Goal: Task Accomplishment & Management: Use online tool/utility

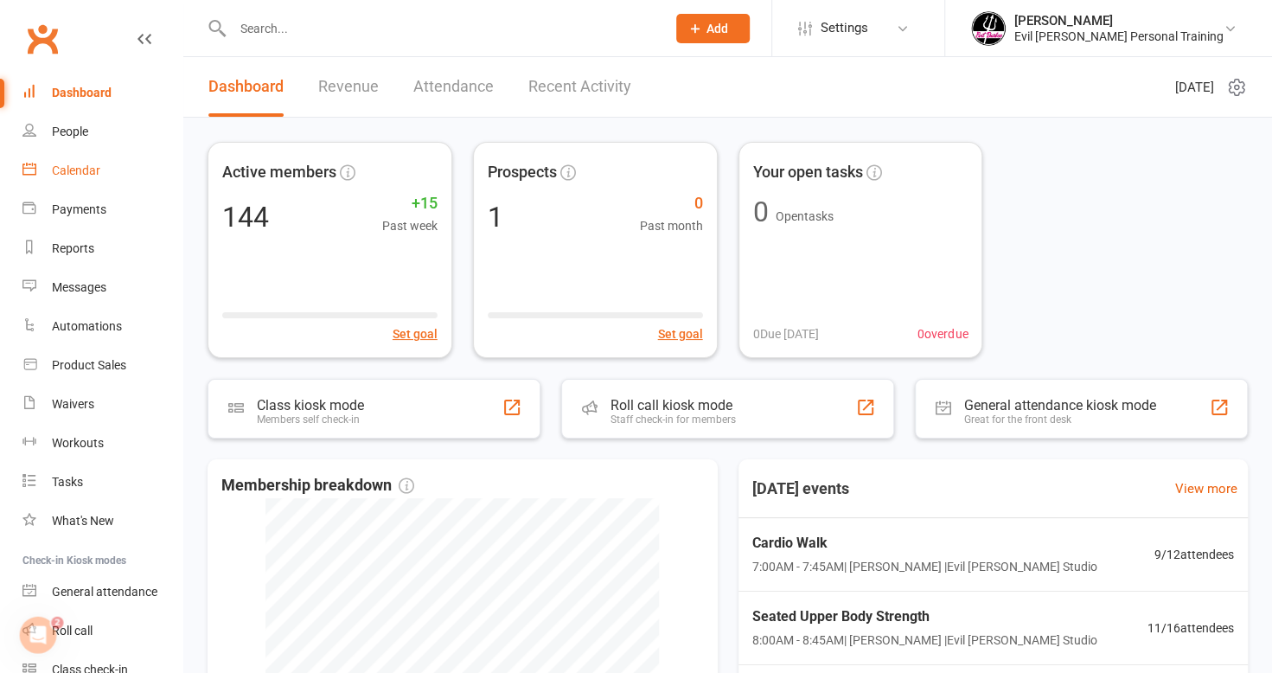
click at [78, 174] on div "Calendar" at bounding box center [76, 170] width 48 height 14
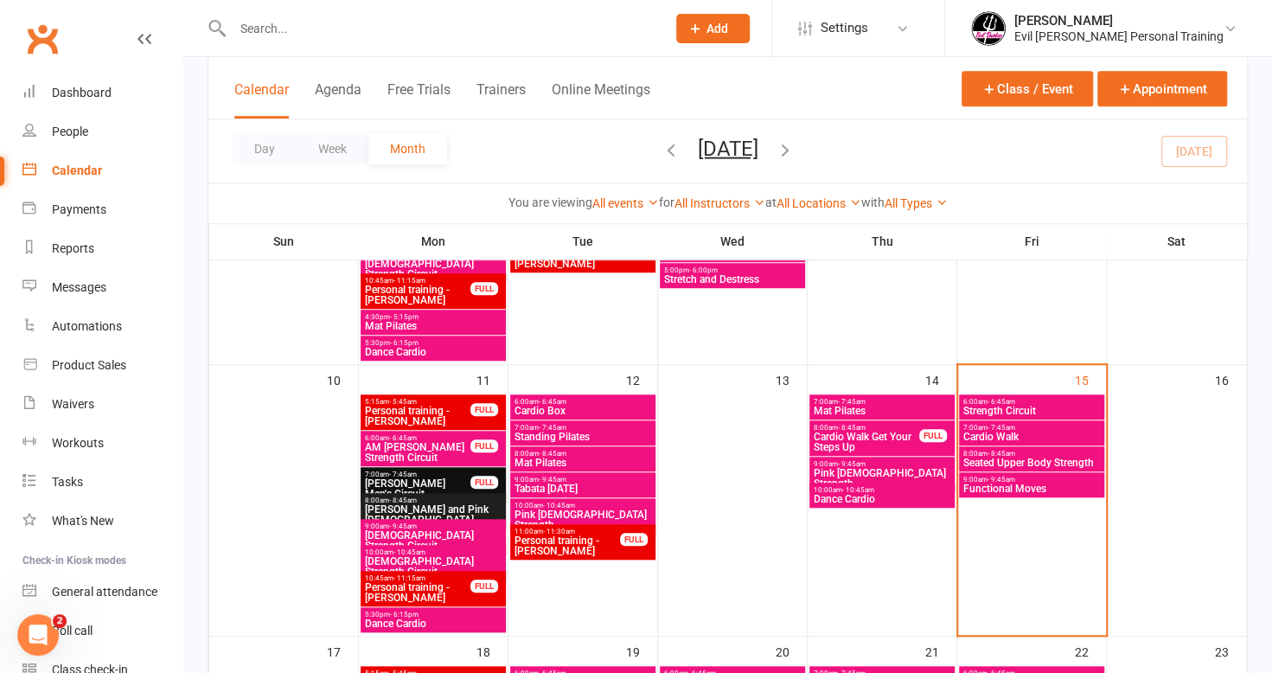
scroll to position [692, 0]
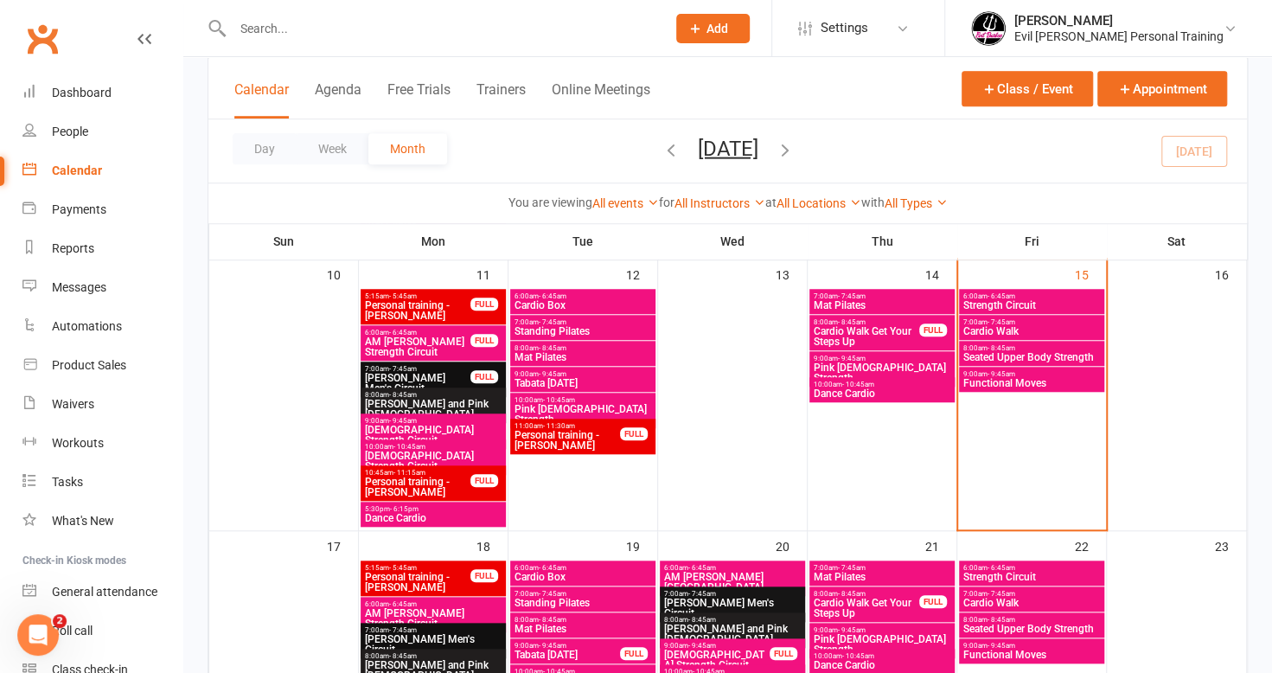
click at [992, 303] on span "Strength Circuit" at bounding box center [1031, 305] width 138 height 10
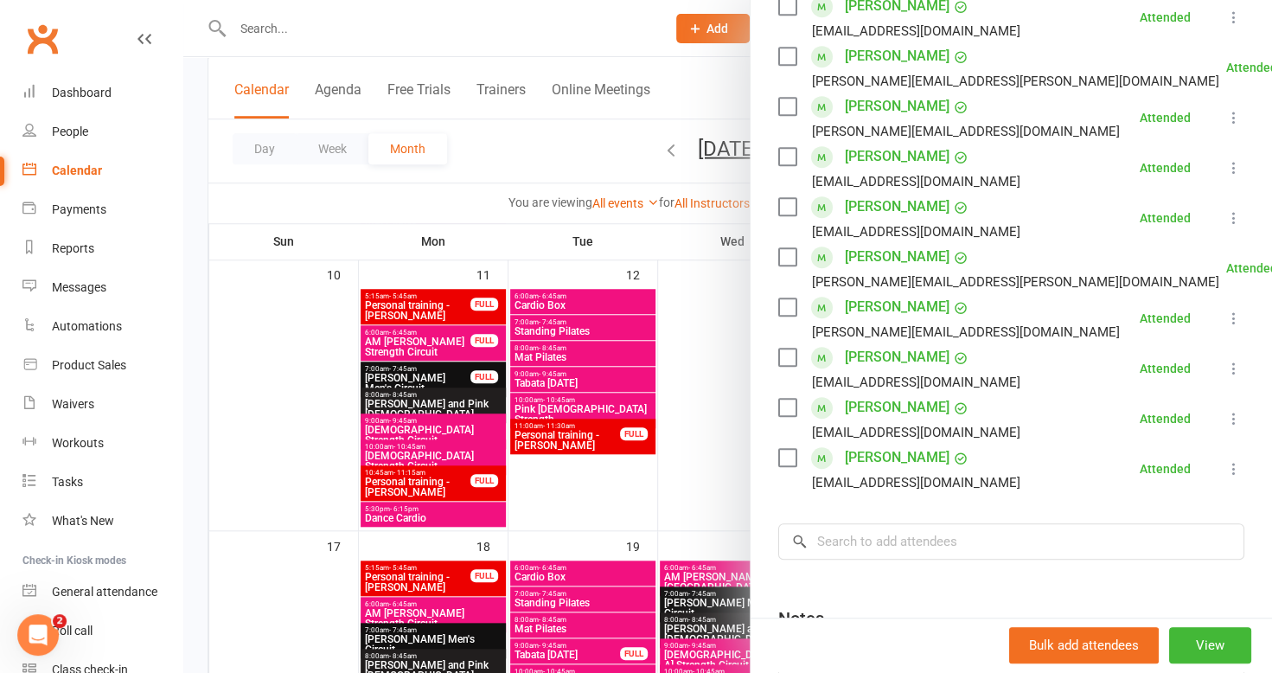
scroll to position [519, 0]
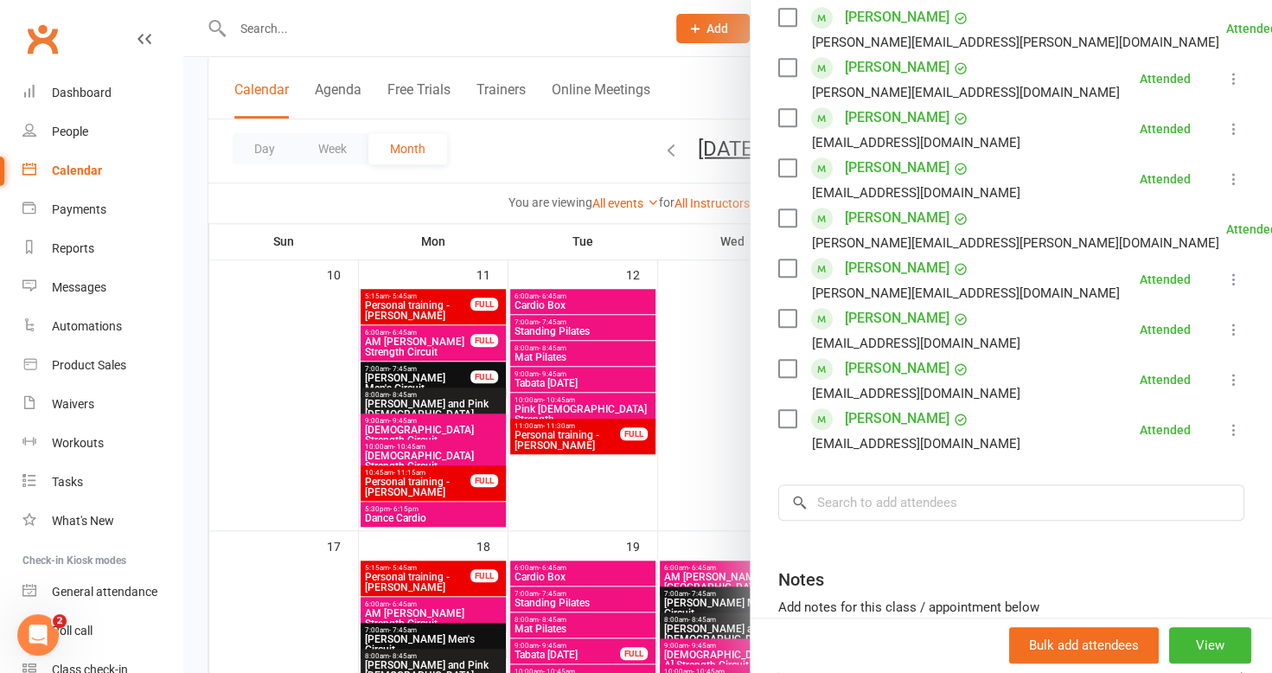
click at [195, 226] on div at bounding box center [727, 336] width 1088 height 673
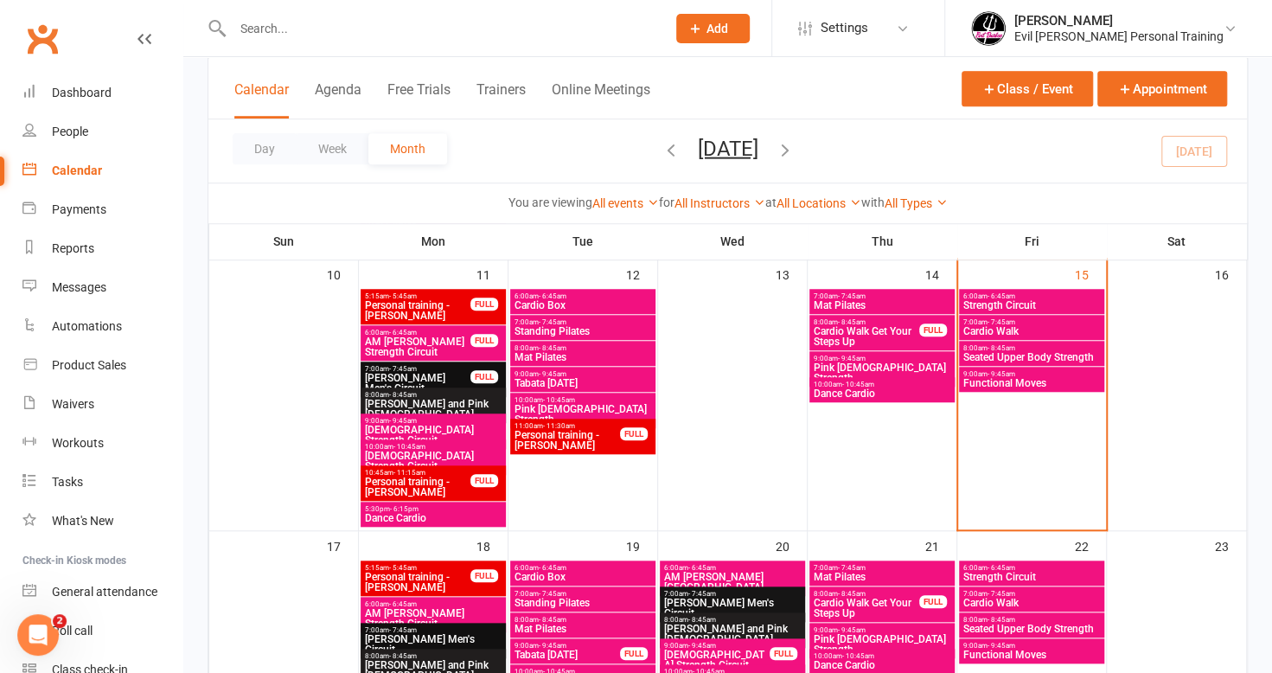
click at [976, 332] on span "Cardio Walk" at bounding box center [1031, 331] width 138 height 10
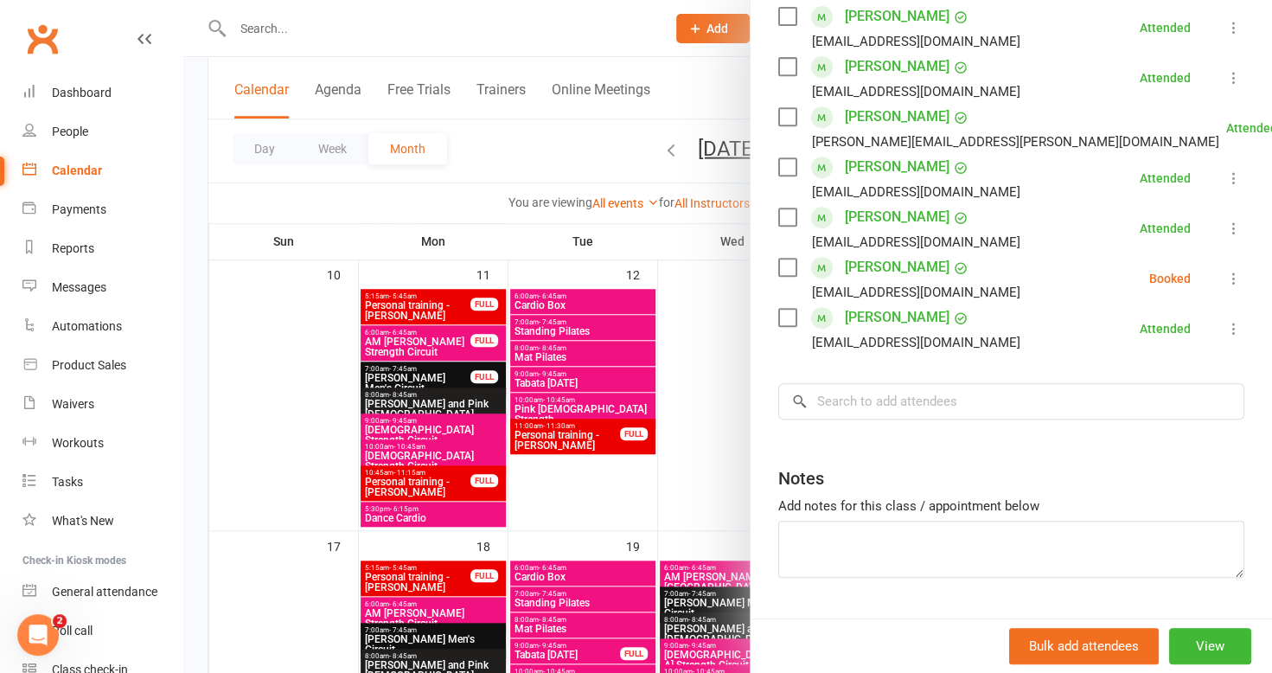
scroll to position [432, 0]
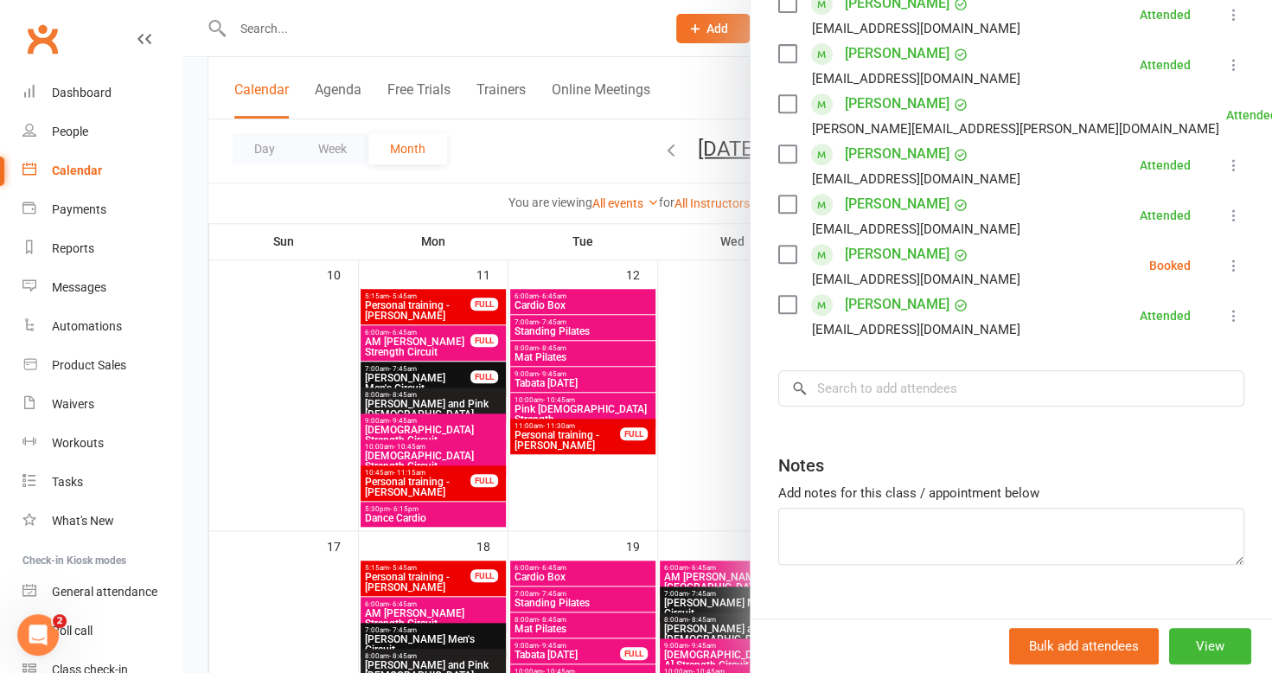
click at [250, 314] on div at bounding box center [727, 336] width 1088 height 673
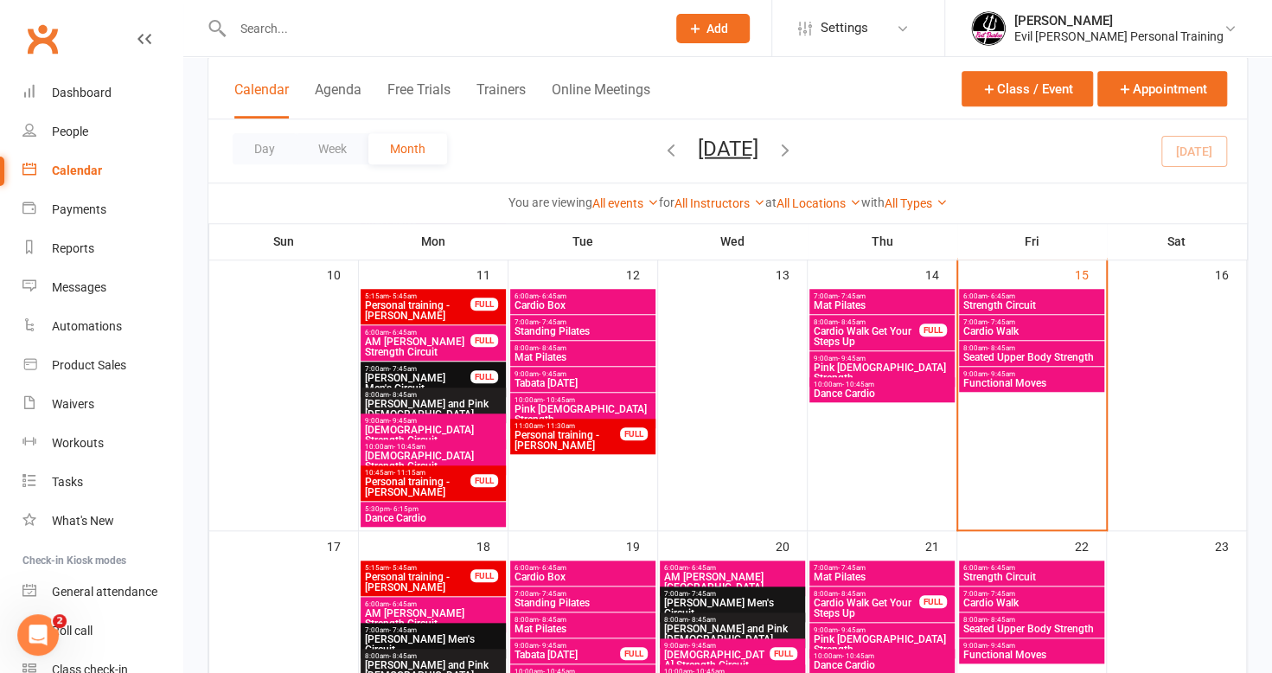
click at [1034, 349] on span "8:00am - 8:45am" at bounding box center [1031, 348] width 138 height 8
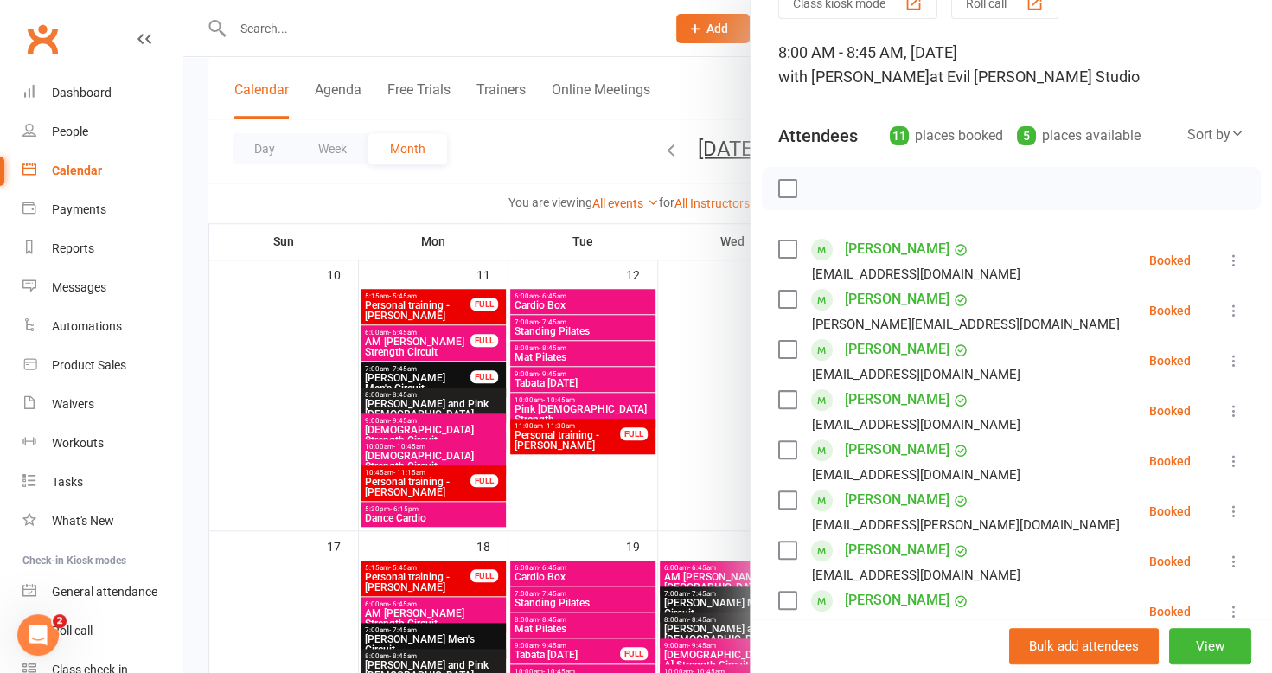
scroll to position [0, 0]
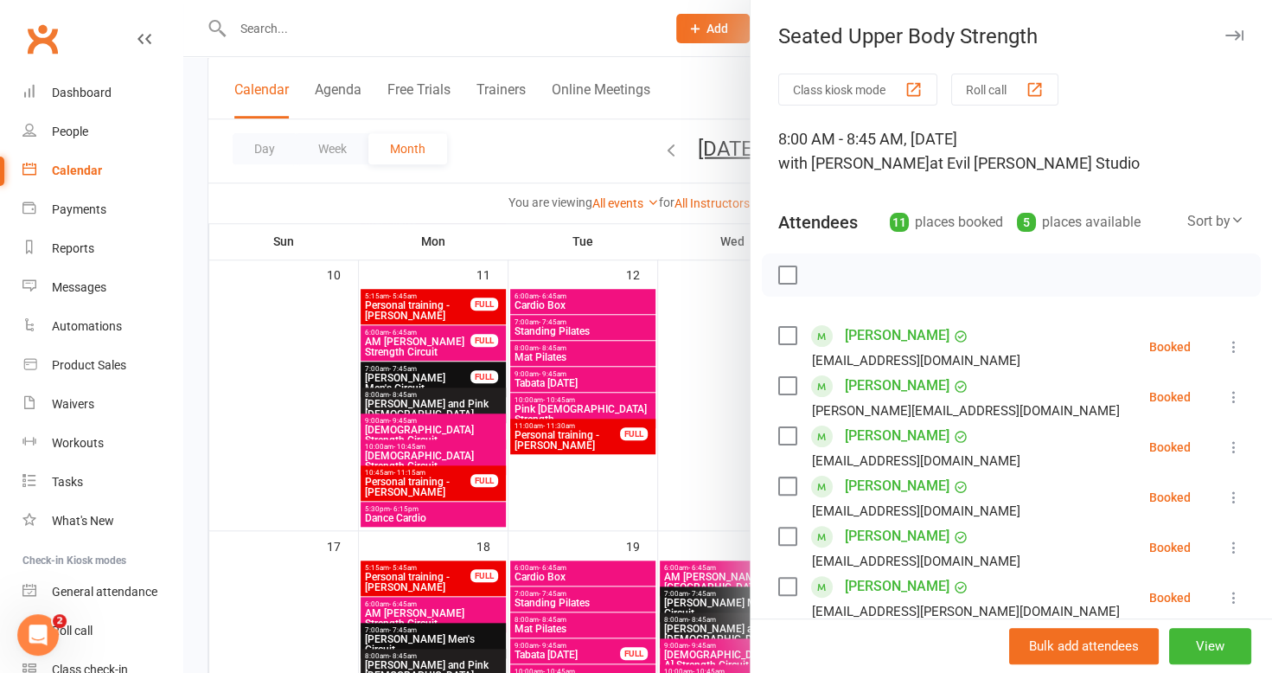
click at [196, 258] on div at bounding box center [727, 336] width 1088 height 673
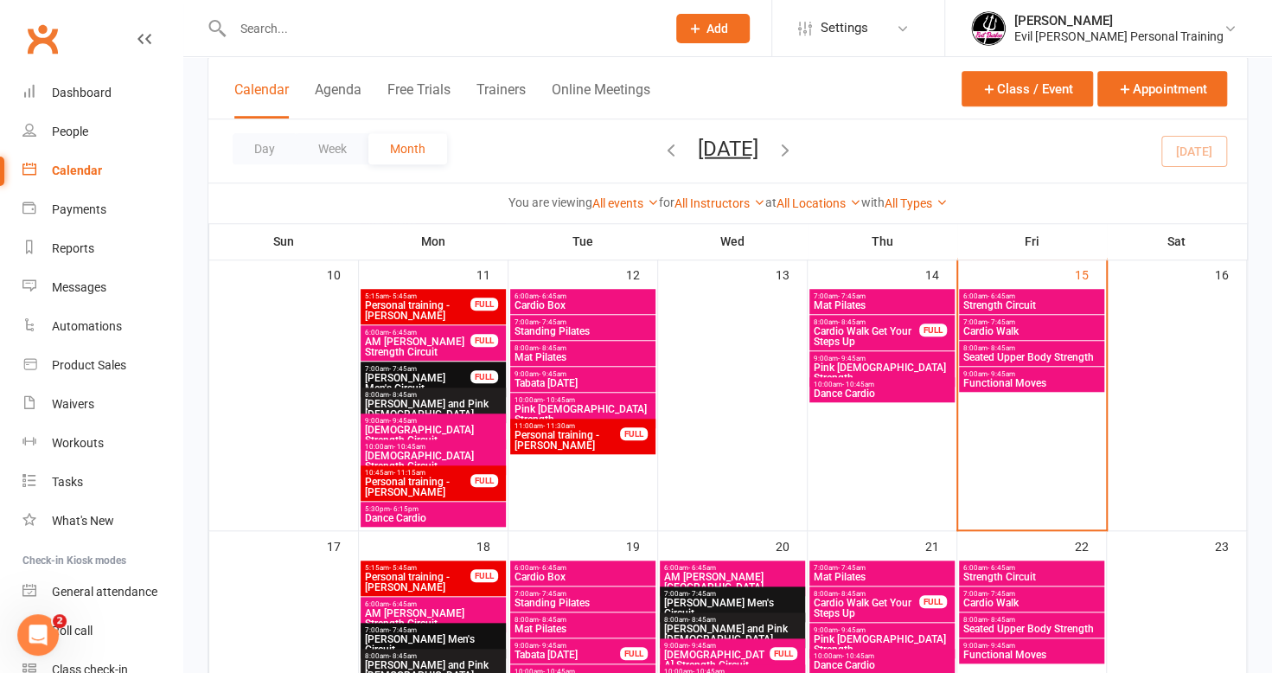
click at [991, 379] on span "Functional Moves" at bounding box center [1031, 383] width 138 height 10
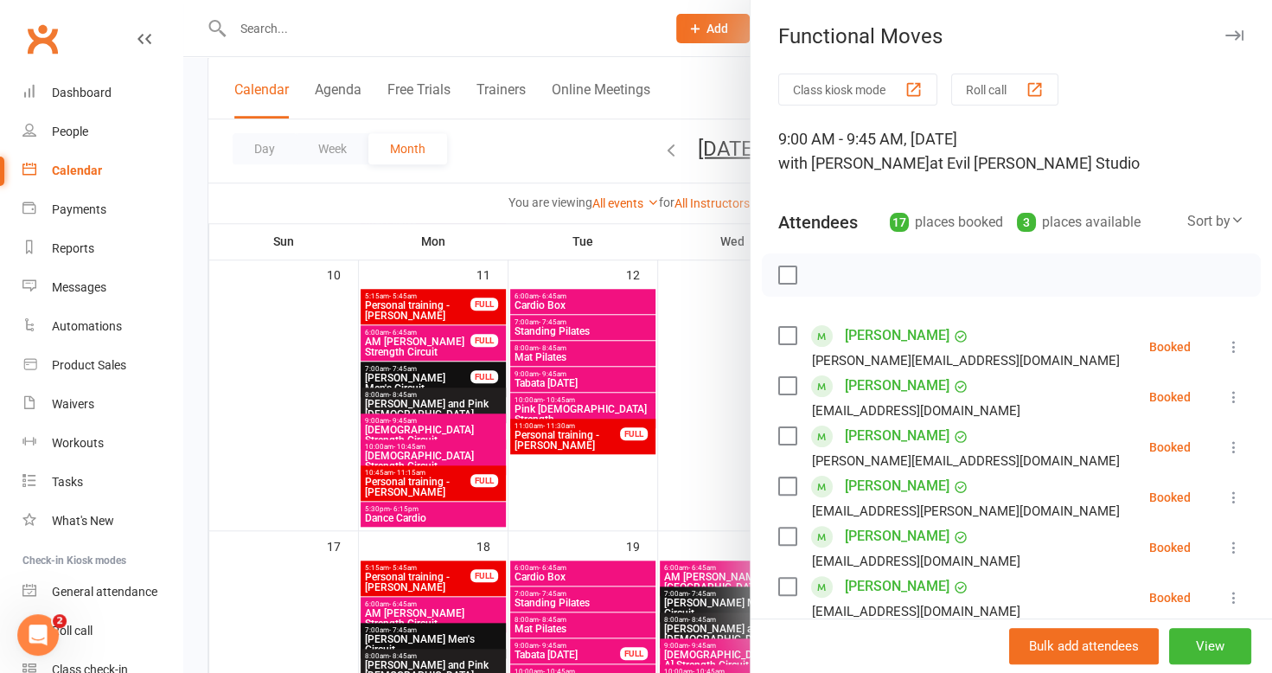
click at [227, 201] on div at bounding box center [727, 336] width 1088 height 673
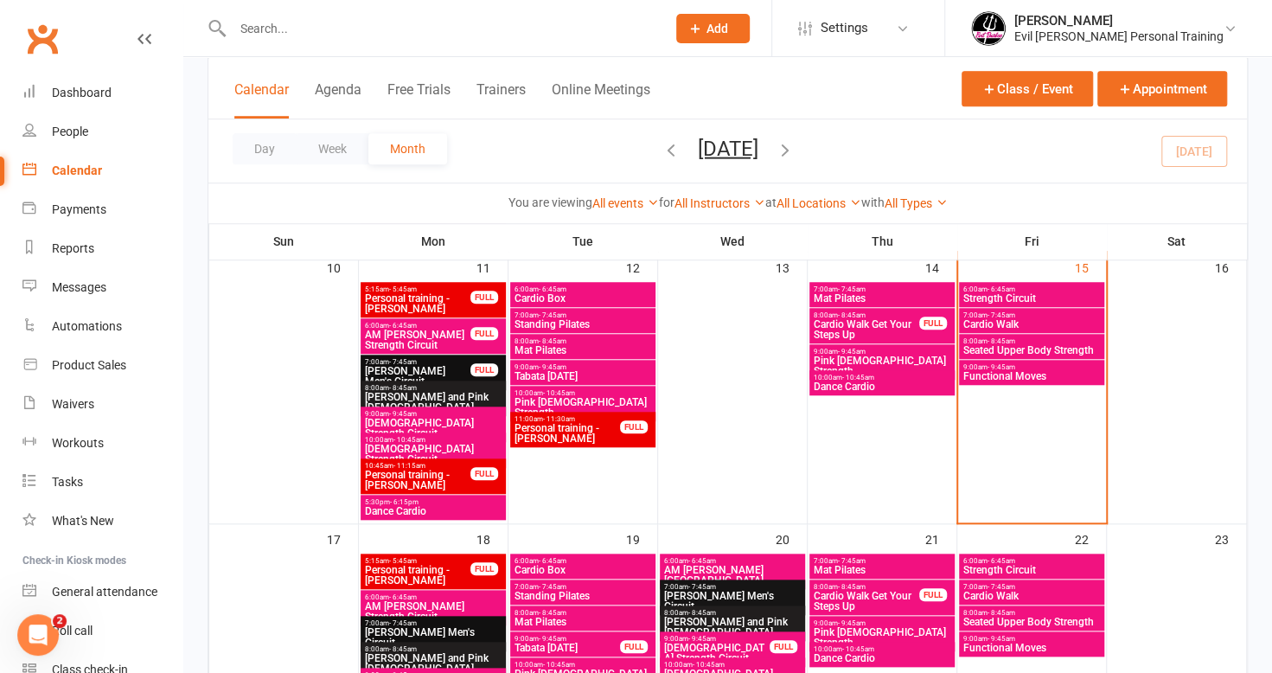
scroll to position [605, 0]
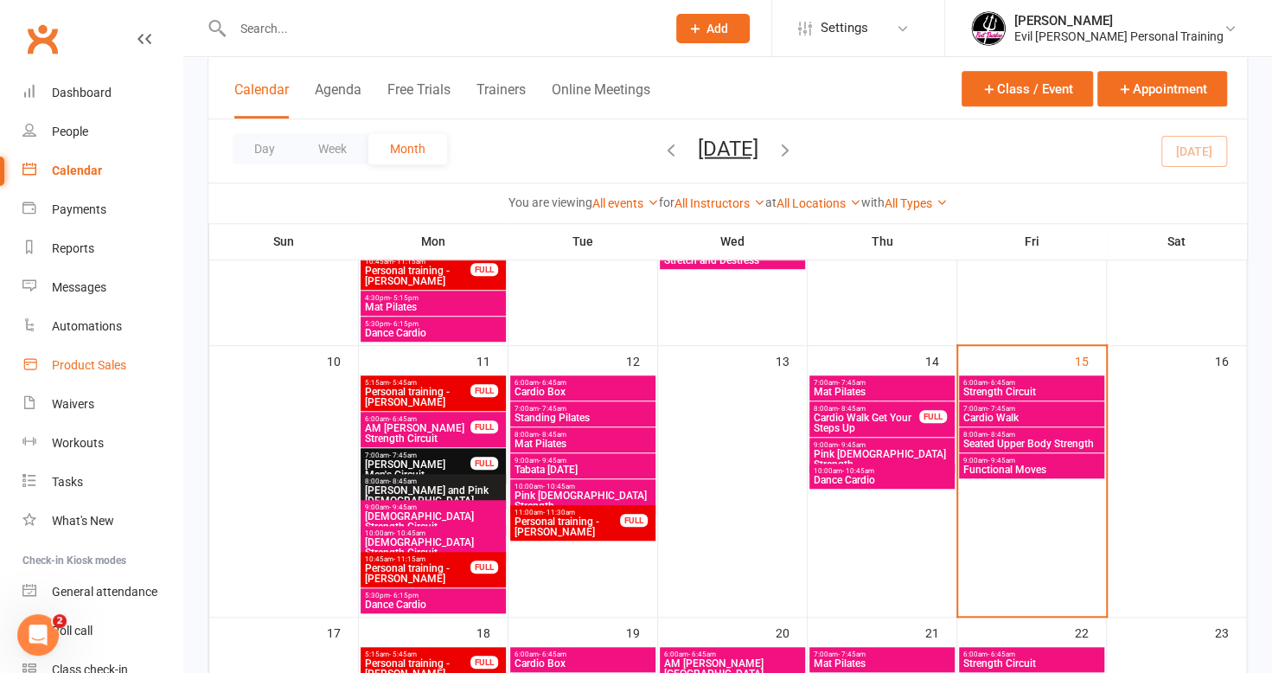
click at [111, 365] on div "Product Sales" at bounding box center [89, 365] width 74 height 14
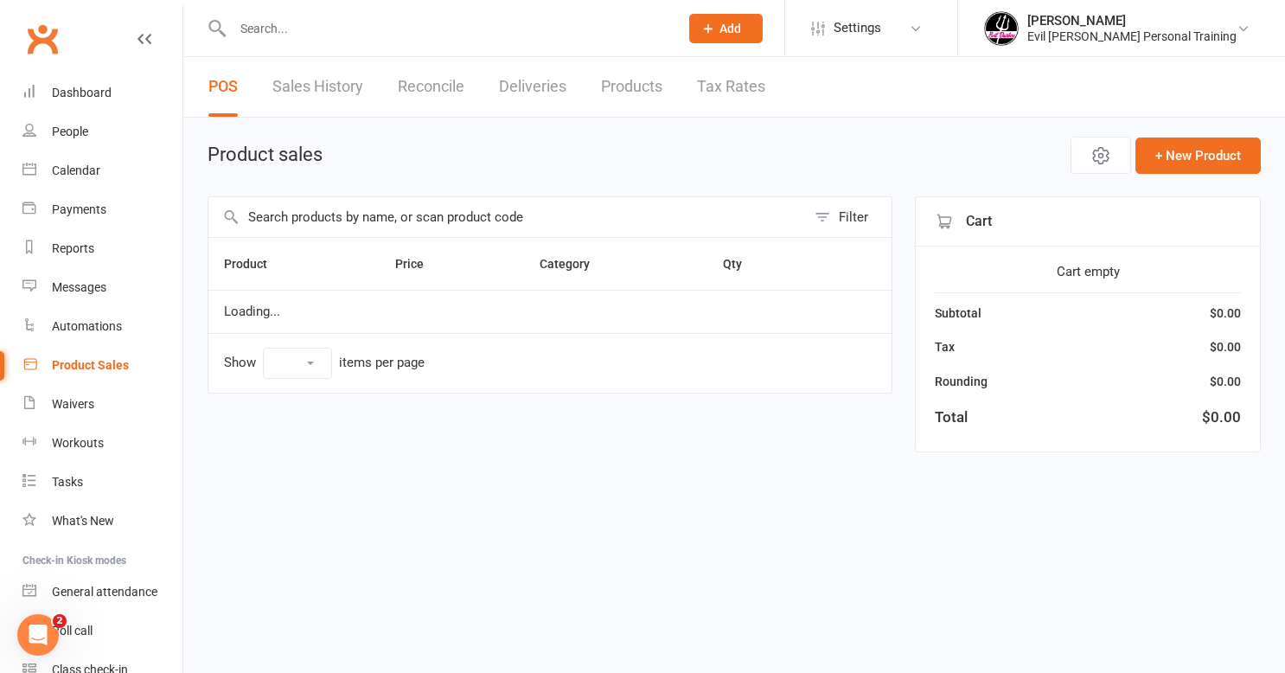
select select "50"
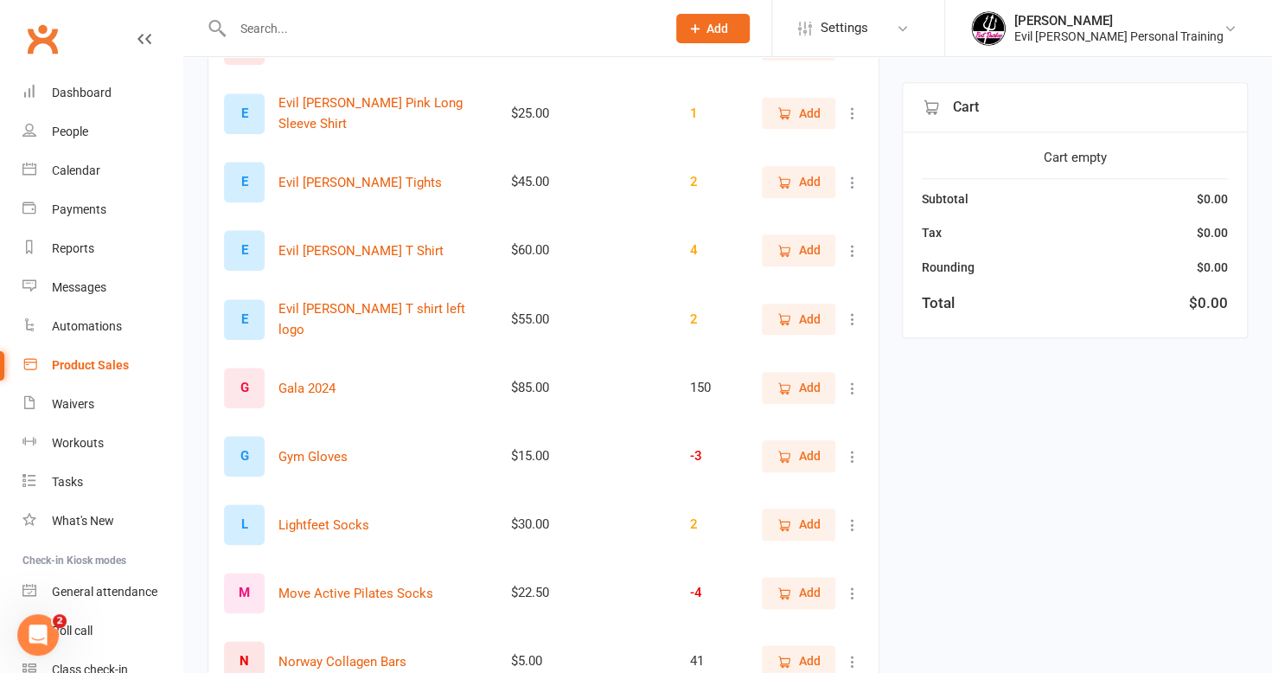
scroll to position [1037, 0]
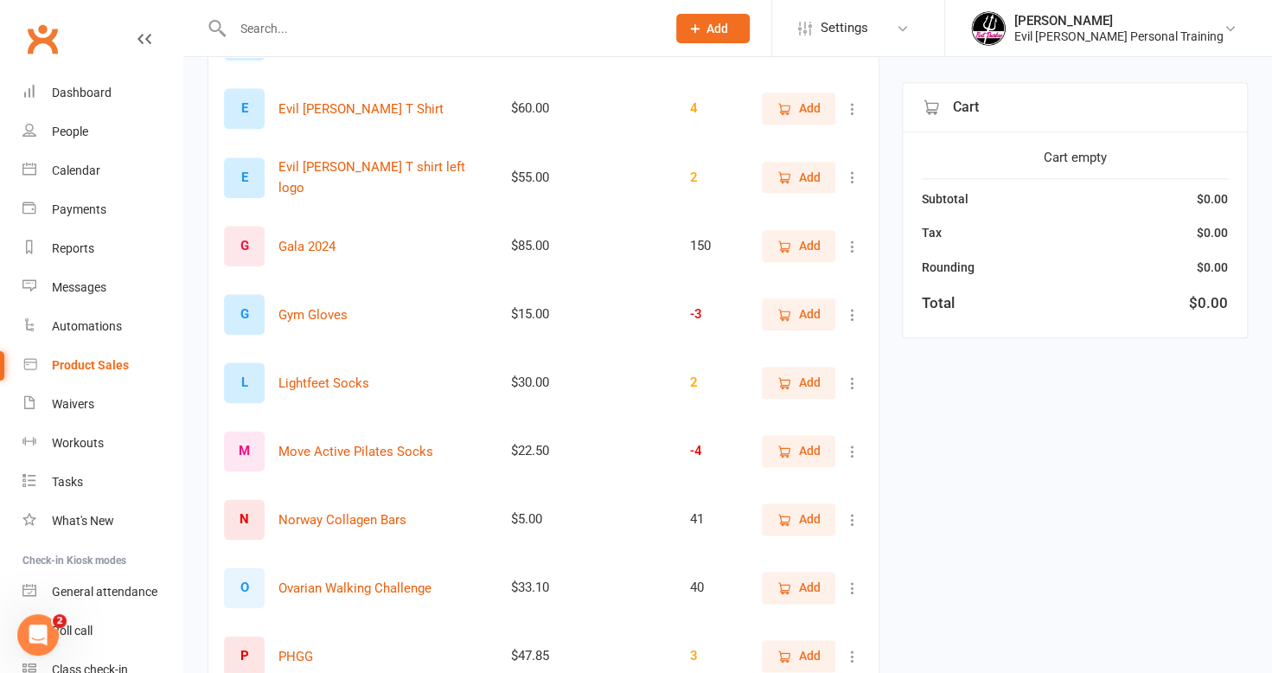
click at [850, 379] on icon at bounding box center [852, 382] width 17 height 17
click at [794, 420] on link "View / Edit" at bounding box center [763, 412] width 171 height 35
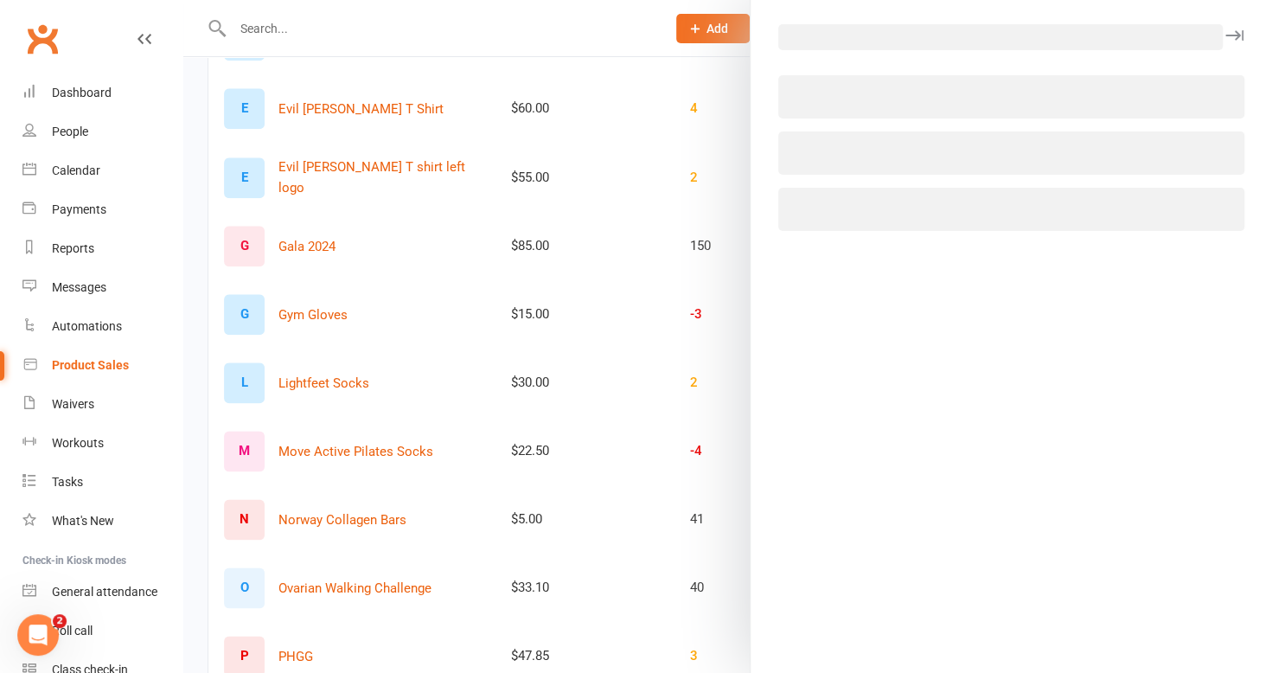
select select "1180"
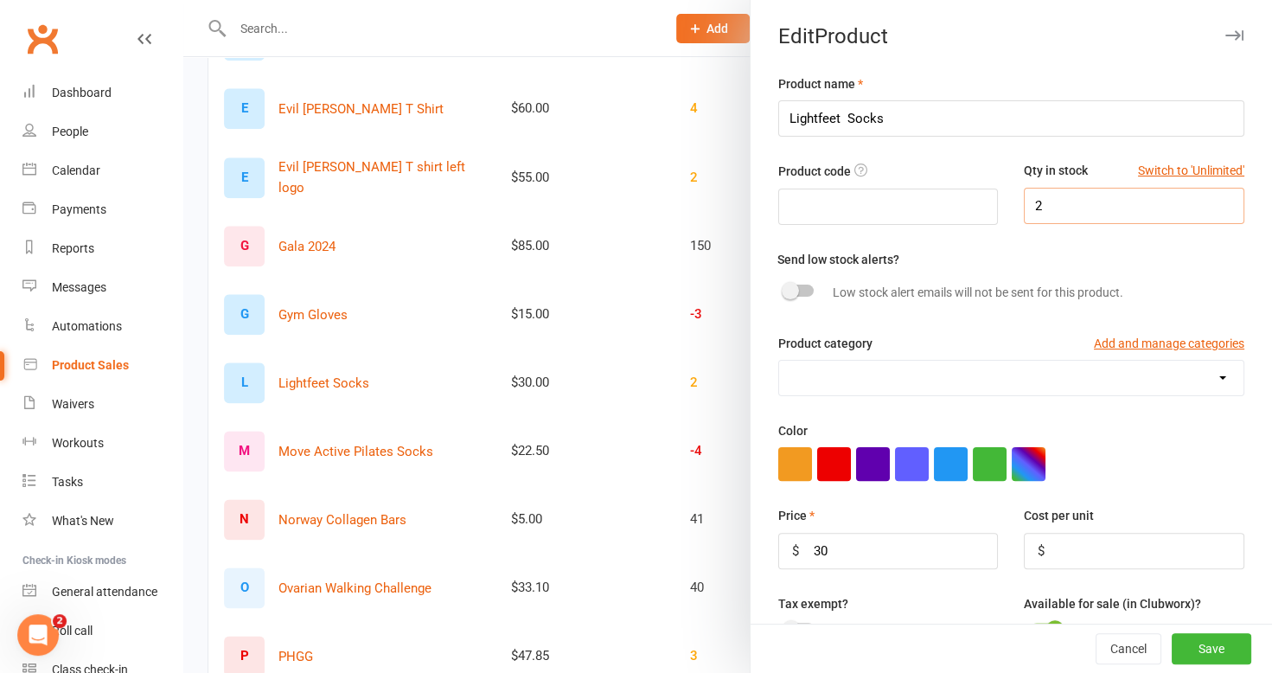
click at [1027, 206] on input "2" at bounding box center [1133, 206] width 220 height 36
type input "19"
click at [1047, 542] on input "number" at bounding box center [1133, 550] width 220 height 36
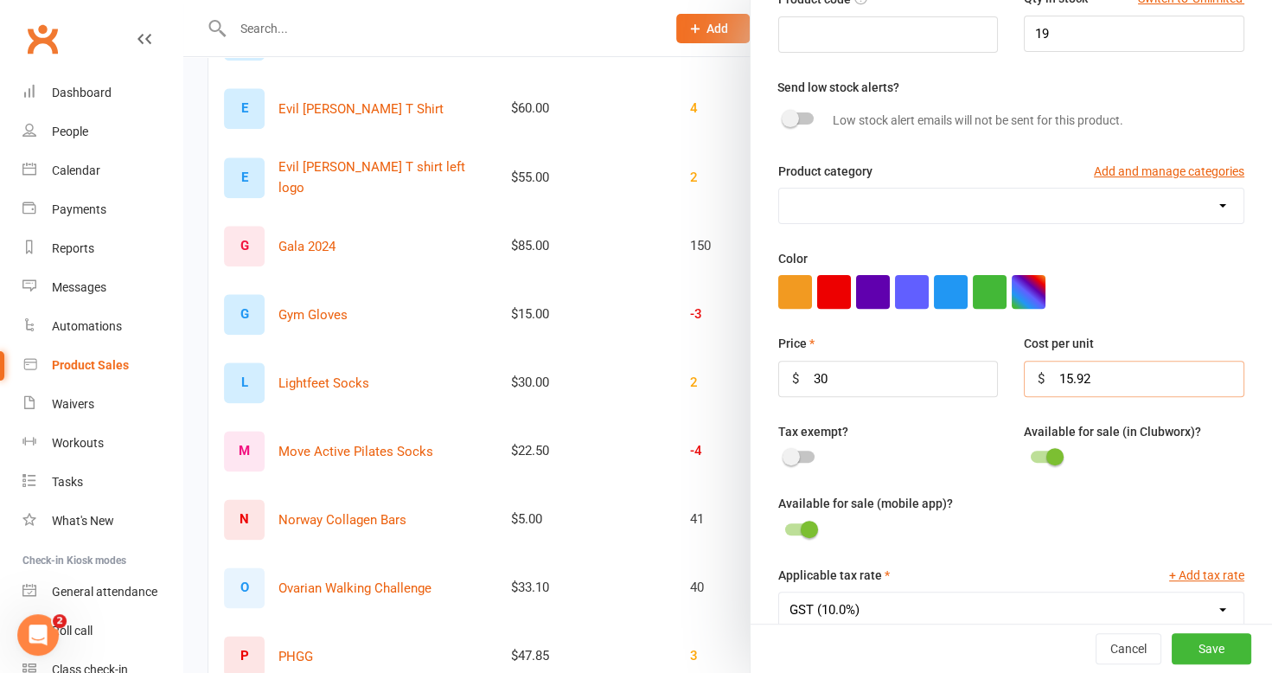
scroll to position [173, 0]
type input "15.92"
click at [837, 370] on input "30" at bounding box center [888, 378] width 220 height 36
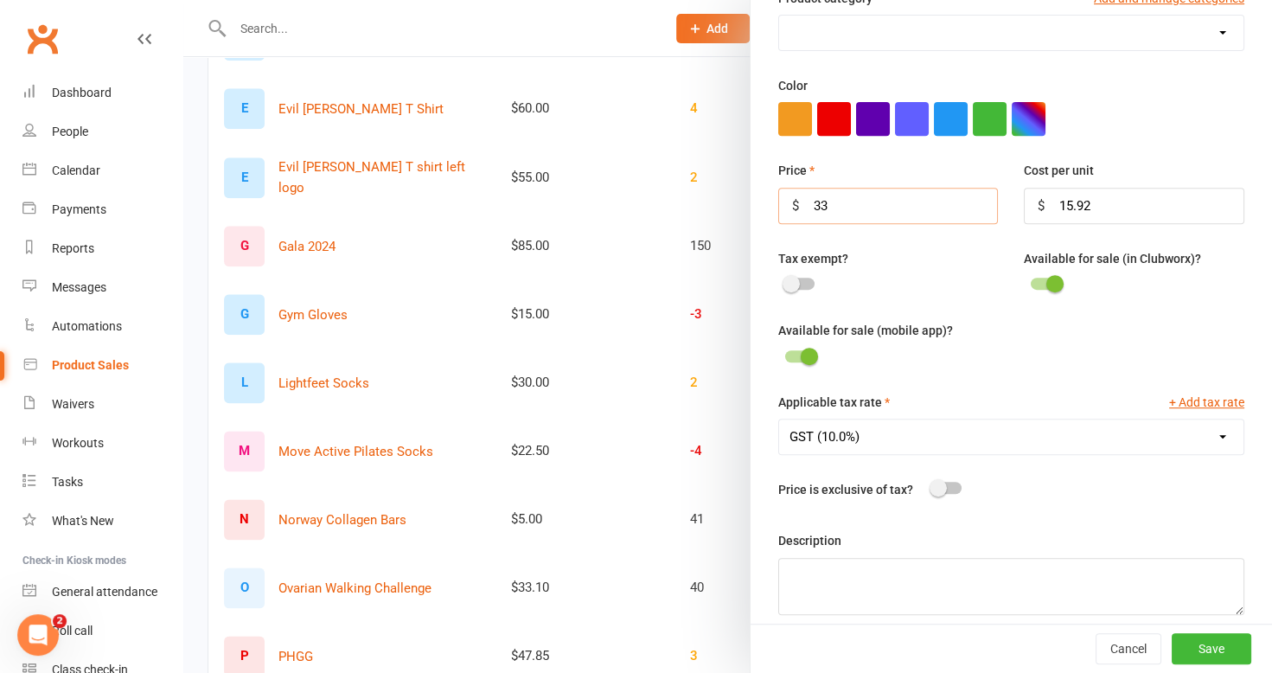
scroll to position [346, 0]
type input "33"
click at [1181, 644] on button "Save" at bounding box center [1211, 648] width 80 height 31
